Goal: Transaction & Acquisition: Subscribe to service/newsletter

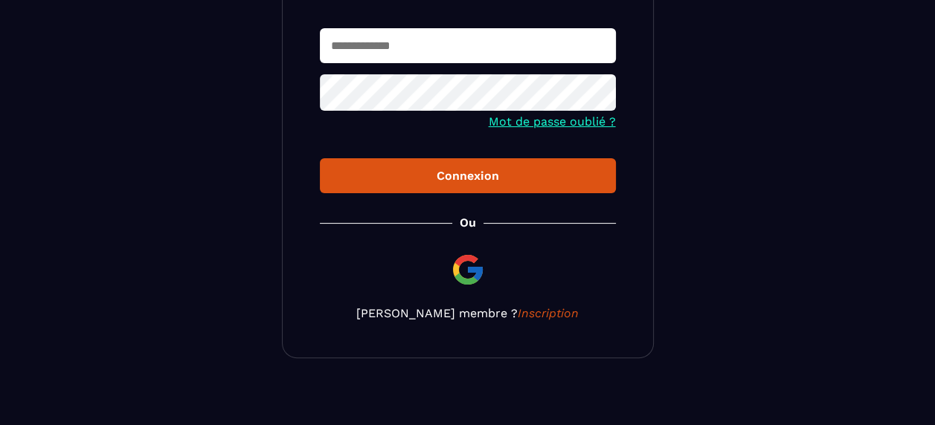
scroll to position [248, 0]
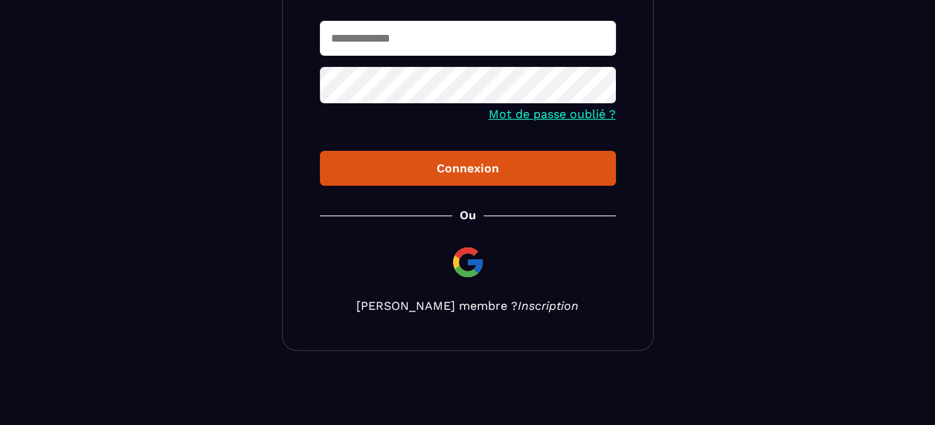
type input "**********"
click at [524, 306] on link "Inscription" at bounding box center [548, 306] width 61 height 14
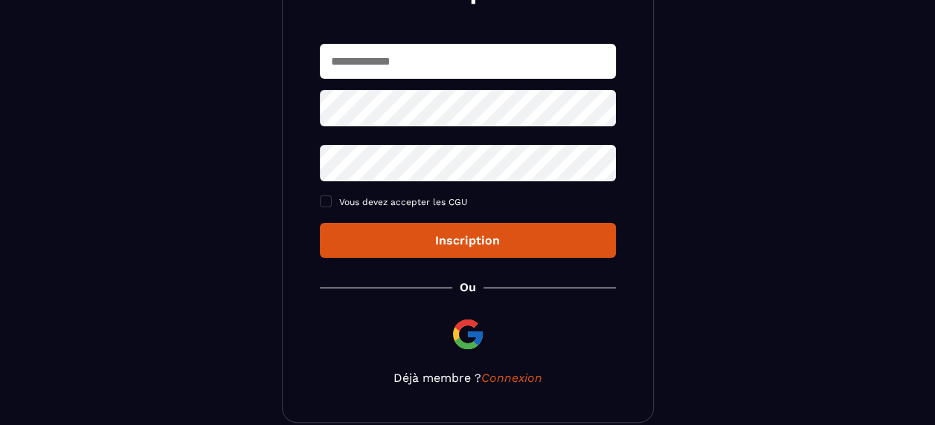
scroll to position [149, 0]
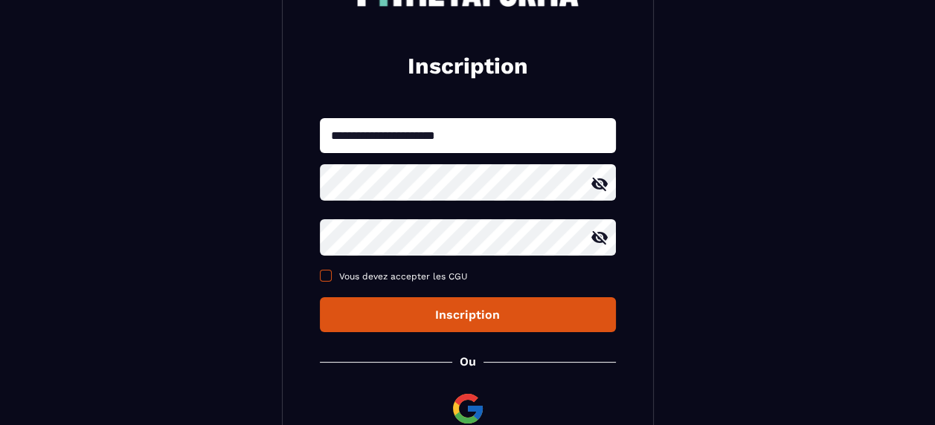
click at [330, 273] on span at bounding box center [326, 276] width 12 height 12
click at [482, 315] on div "Inscription" at bounding box center [468, 315] width 272 height 14
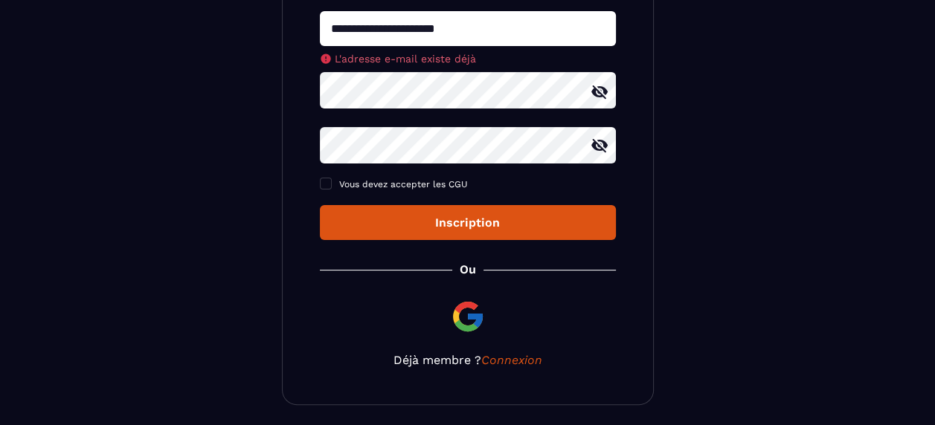
scroll to position [223, 0]
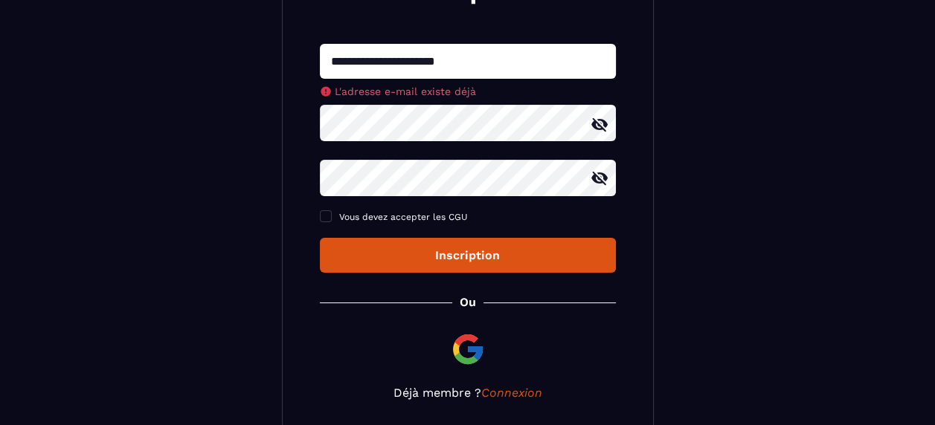
click at [524, 62] on input "**********" at bounding box center [468, 61] width 296 height 35
type input "**********"
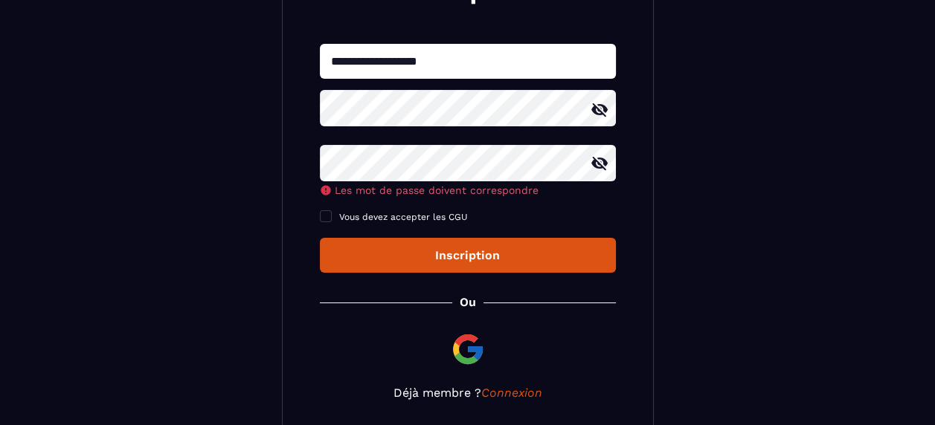
click at [601, 108] on icon at bounding box center [599, 109] width 16 height 13
click at [601, 108] on icon at bounding box center [599, 109] width 16 height 11
click at [598, 165] on icon at bounding box center [599, 162] width 16 height 13
click at [598, 165] on icon at bounding box center [599, 163] width 16 height 11
click at [601, 111] on icon at bounding box center [600, 110] width 18 height 18
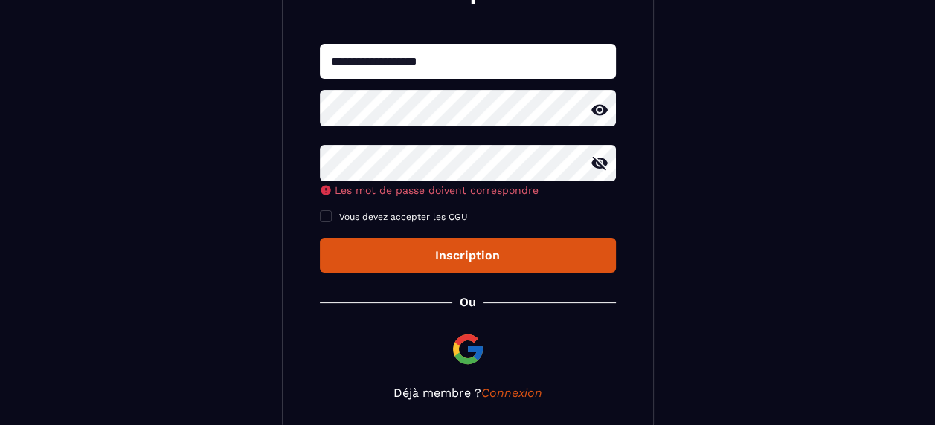
click at [601, 111] on icon at bounding box center [599, 109] width 16 height 11
click at [598, 167] on icon at bounding box center [599, 162] width 16 height 13
click at [598, 167] on icon at bounding box center [599, 163] width 16 height 11
click at [536, 164] on div "**********" at bounding box center [468, 158] width 296 height 229
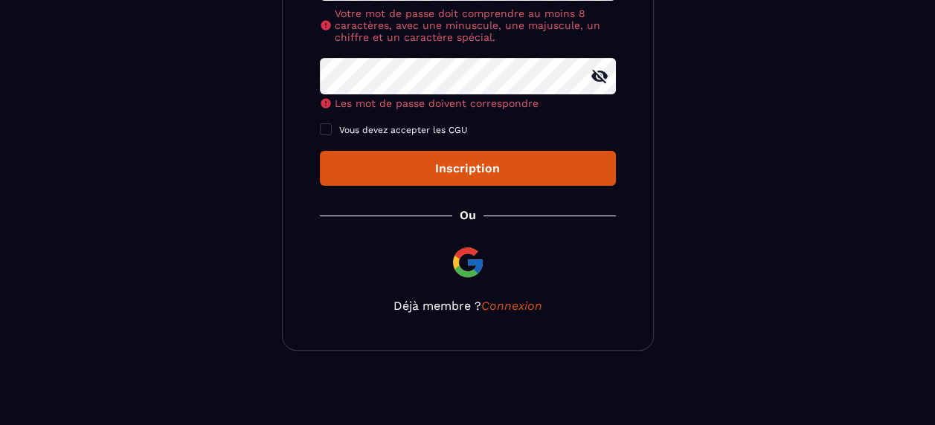
scroll to position [277, 0]
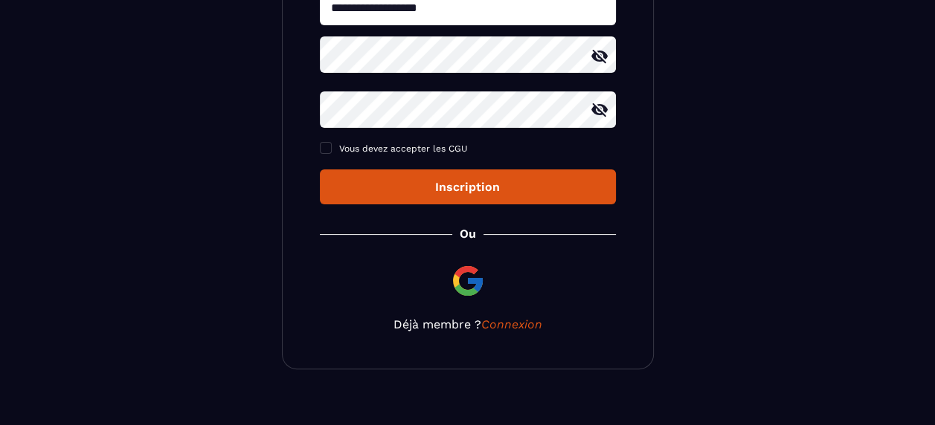
click at [599, 53] on icon at bounding box center [599, 56] width 16 height 13
click at [601, 112] on icon at bounding box center [600, 110] width 18 height 18
drag, startPoint x: 594, startPoint y: 56, endPoint x: 602, endPoint y: 86, distance: 31.6
click at [594, 57] on icon at bounding box center [599, 56] width 16 height 11
click at [601, 110] on icon at bounding box center [600, 110] width 18 height 18
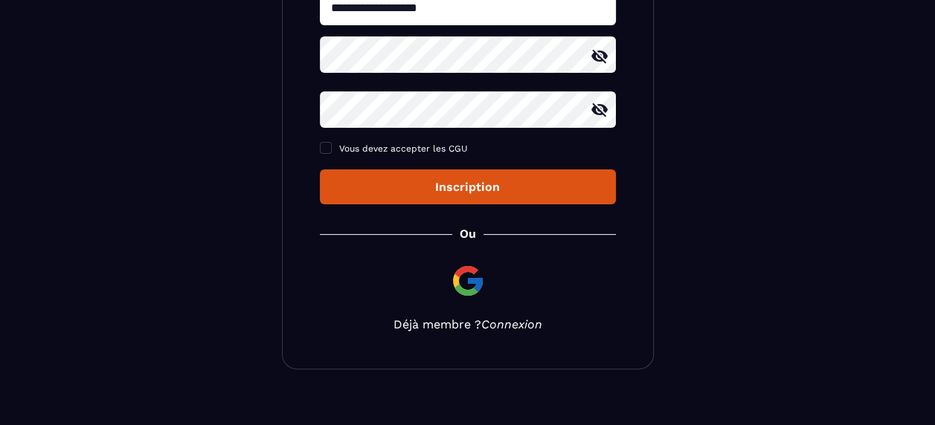
click at [512, 325] on link "Connexion" at bounding box center [511, 325] width 61 height 14
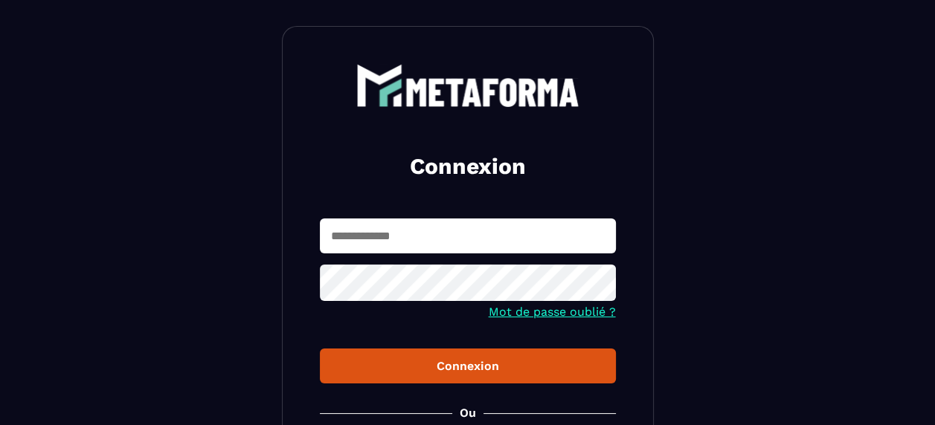
scroll to position [74, 0]
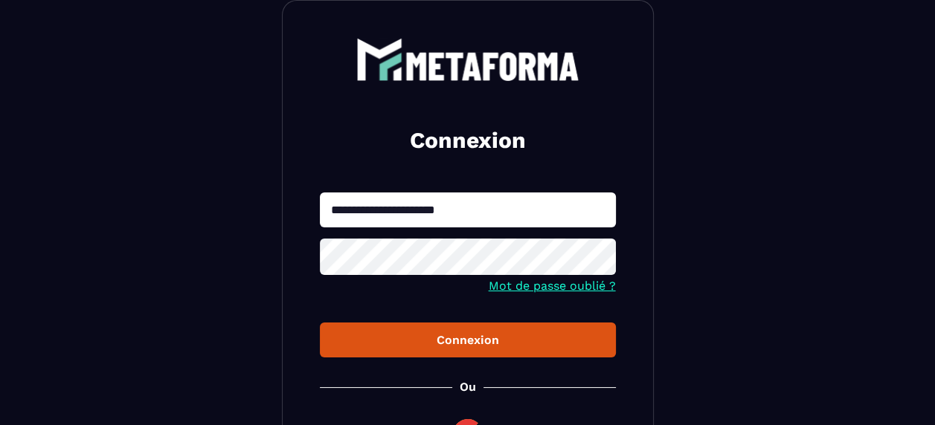
click at [455, 208] on input "**********" at bounding box center [468, 210] width 296 height 35
type input "**********"
click at [599, 261] on icon at bounding box center [599, 258] width 16 height 13
click at [599, 261] on icon at bounding box center [599, 258] width 16 height 11
click at [479, 342] on div "Connexion" at bounding box center [468, 340] width 272 height 14
